Goal: Check status: Check status

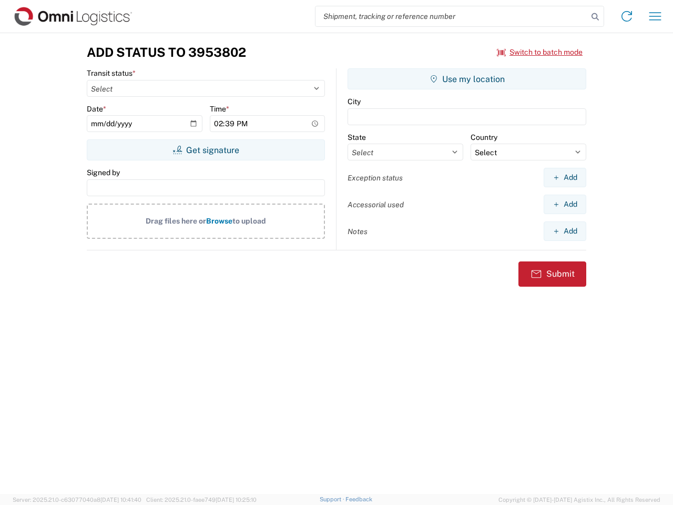
click at [452, 16] on input "search" at bounding box center [451, 16] width 272 height 20
click at [595, 17] on icon at bounding box center [595, 16] width 15 height 15
click at [627, 16] on icon at bounding box center [626, 16] width 17 height 17
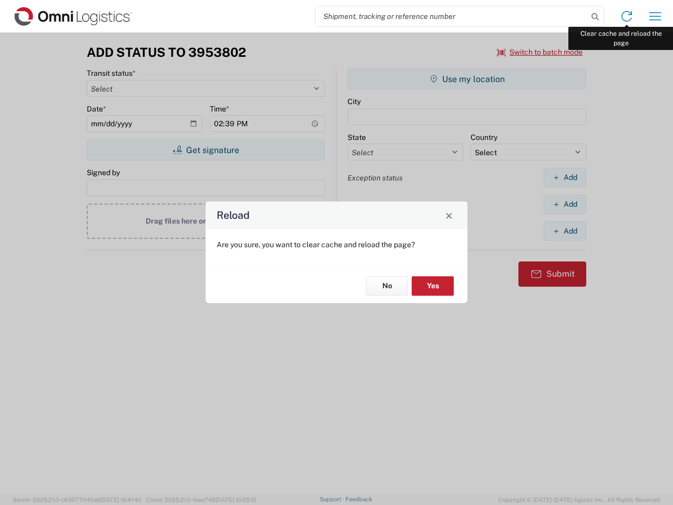
click at [655, 16] on div "Reload Are you sure, you want to clear cache and reload the page? No Yes" at bounding box center [336, 252] width 673 height 505
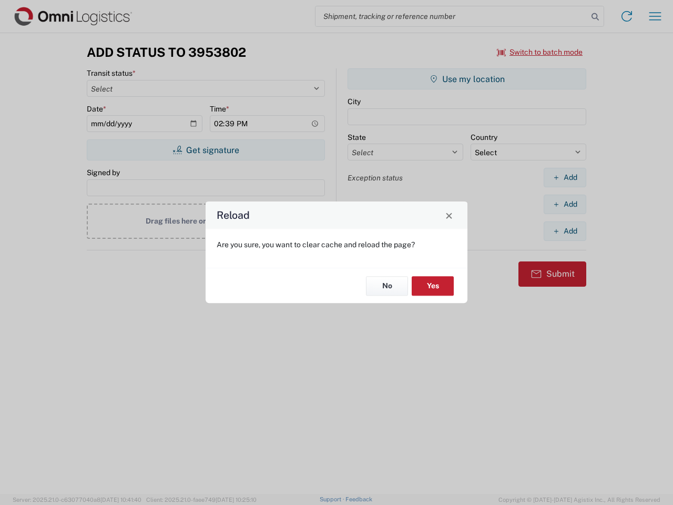
click at [540, 52] on div "Reload Are you sure, you want to clear cache and reload the page? No Yes" at bounding box center [336, 252] width 673 height 505
click at [206, 150] on div "Reload Are you sure, you want to clear cache and reload the page? No Yes" at bounding box center [336, 252] width 673 height 505
click at [467, 79] on div "Reload Are you sure, you want to clear cache and reload the page? No Yes" at bounding box center [336, 252] width 673 height 505
click at [565, 177] on div "Reload Are you sure, you want to clear cache and reload the page? No Yes" at bounding box center [336, 252] width 673 height 505
click at [565, 204] on div "Reload Are you sure, you want to clear cache and reload the page? No Yes" at bounding box center [336, 252] width 673 height 505
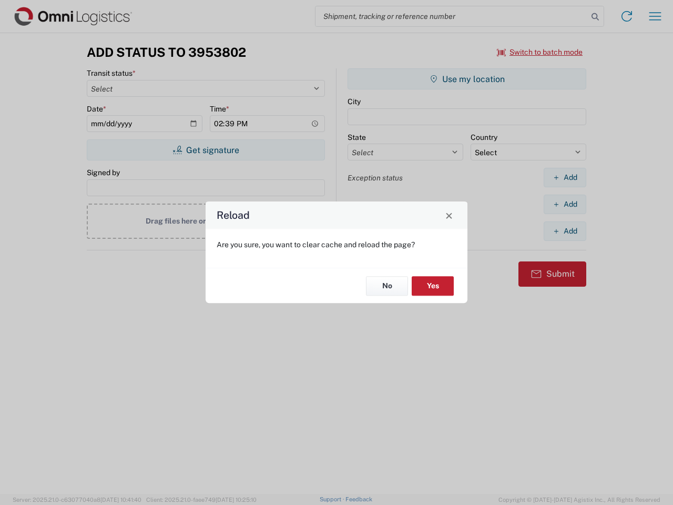
click at [565, 231] on div "Reload Are you sure, you want to clear cache and reload the page? No Yes" at bounding box center [336, 252] width 673 height 505
